Goal: Information Seeking & Learning: Find specific fact

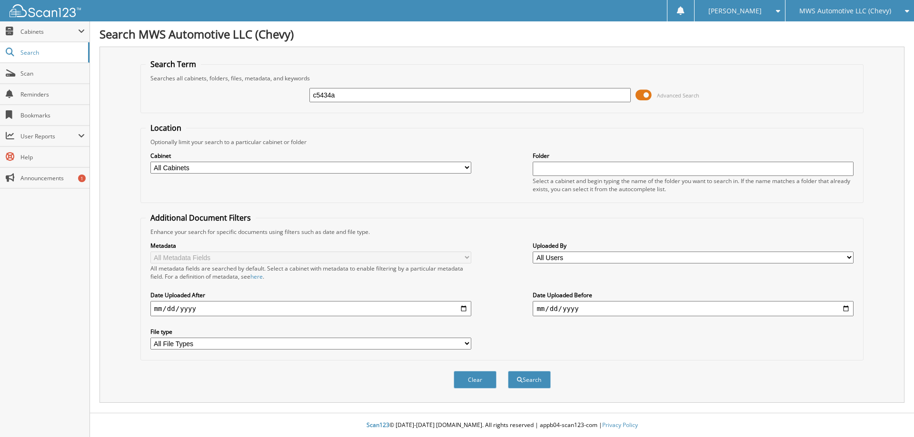
type input "c5434a"
click at [508, 371] on button "Search" at bounding box center [529, 380] width 43 height 18
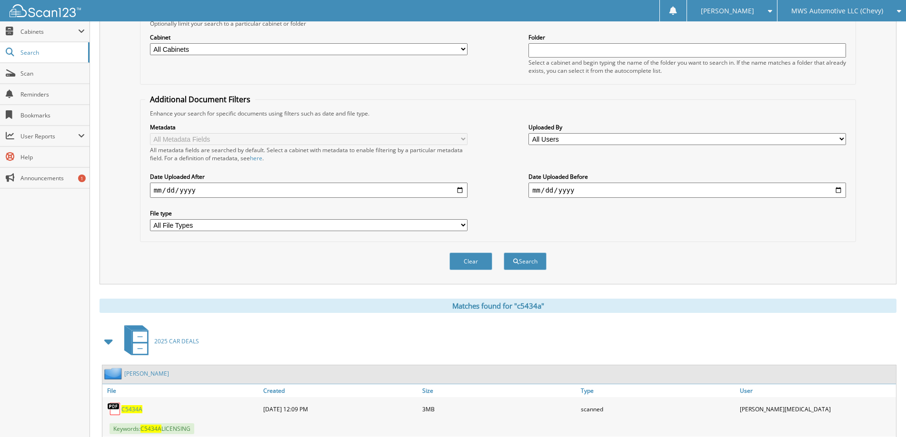
scroll to position [187, 0]
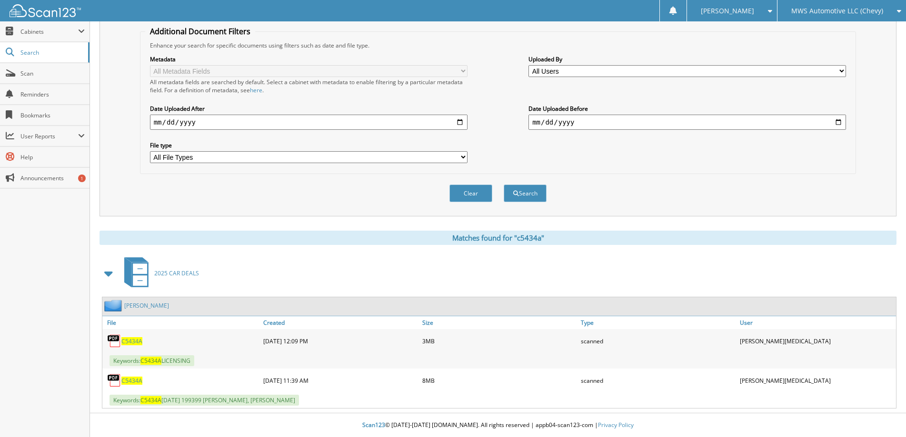
click at [131, 340] on span "C5434A" at bounding box center [131, 342] width 21 height 8
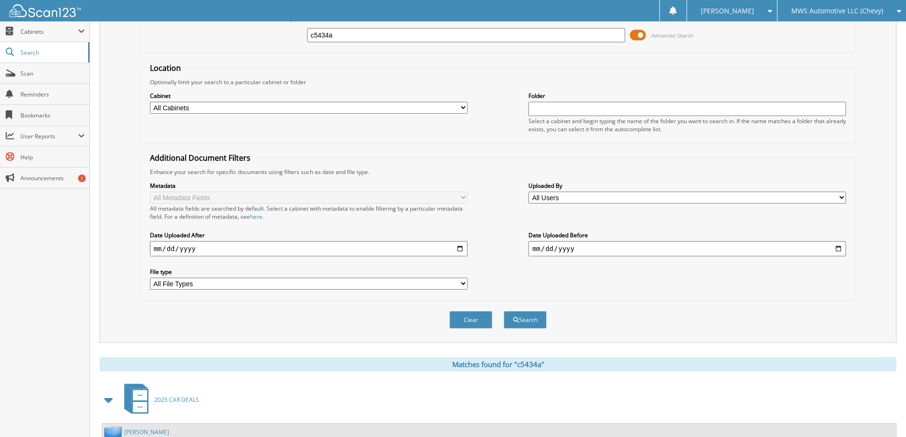
scroll to position [0, 0]
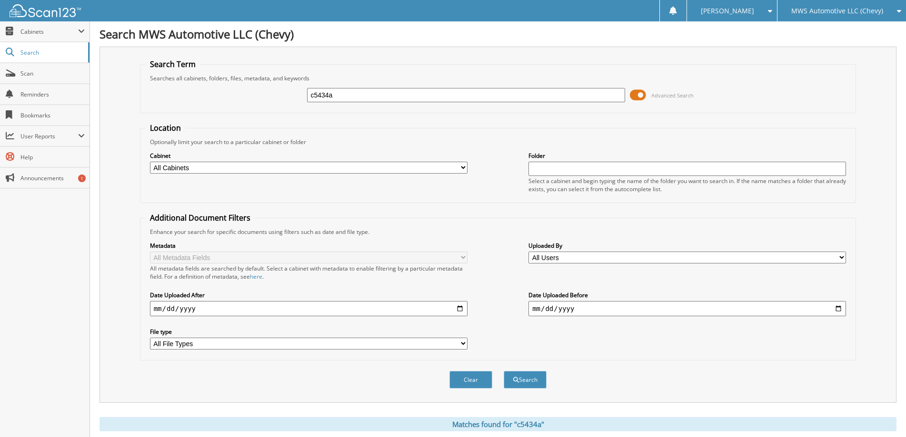
click at [340, 94] on input "c5434a" at bounding box center [466, 95] width 318 height 14
type input "224068"
click at [504, 371] on button "Search" at bounding box center [525, 380] width 43 height 18
